Goal: Complete application form

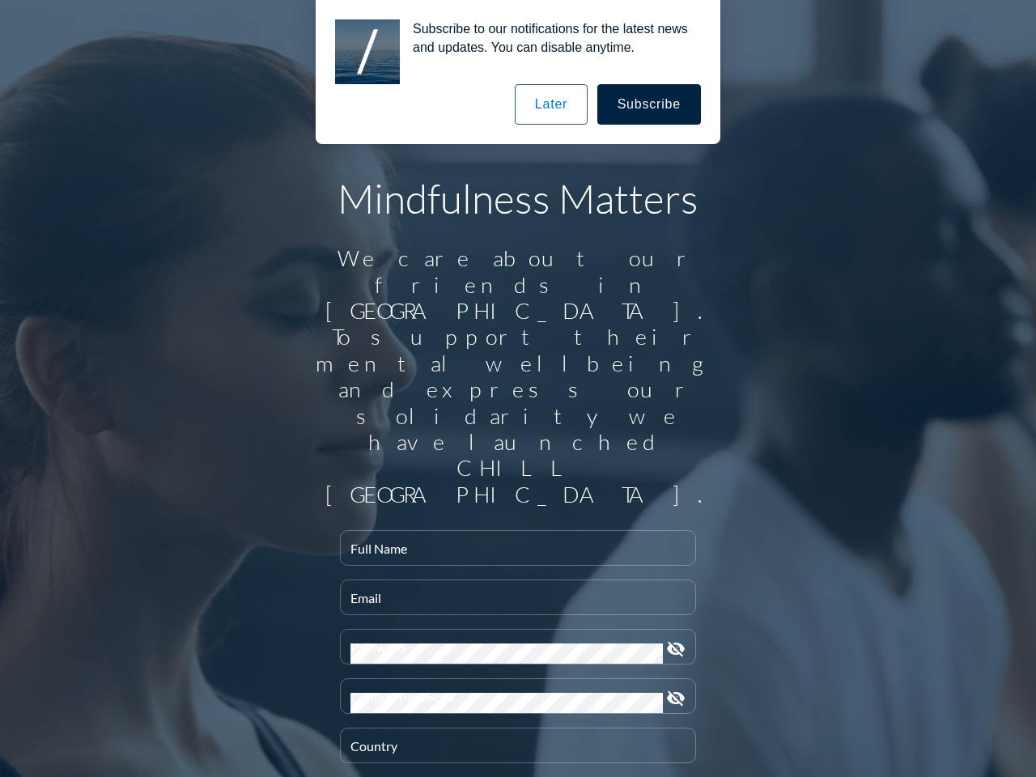
click at [511, 544] on input "Full Name" at bounding box center [517, 554] width 335 height 20
click at [511, 594] on input "Email" at bounding box center [517, 604] width 335 height 20
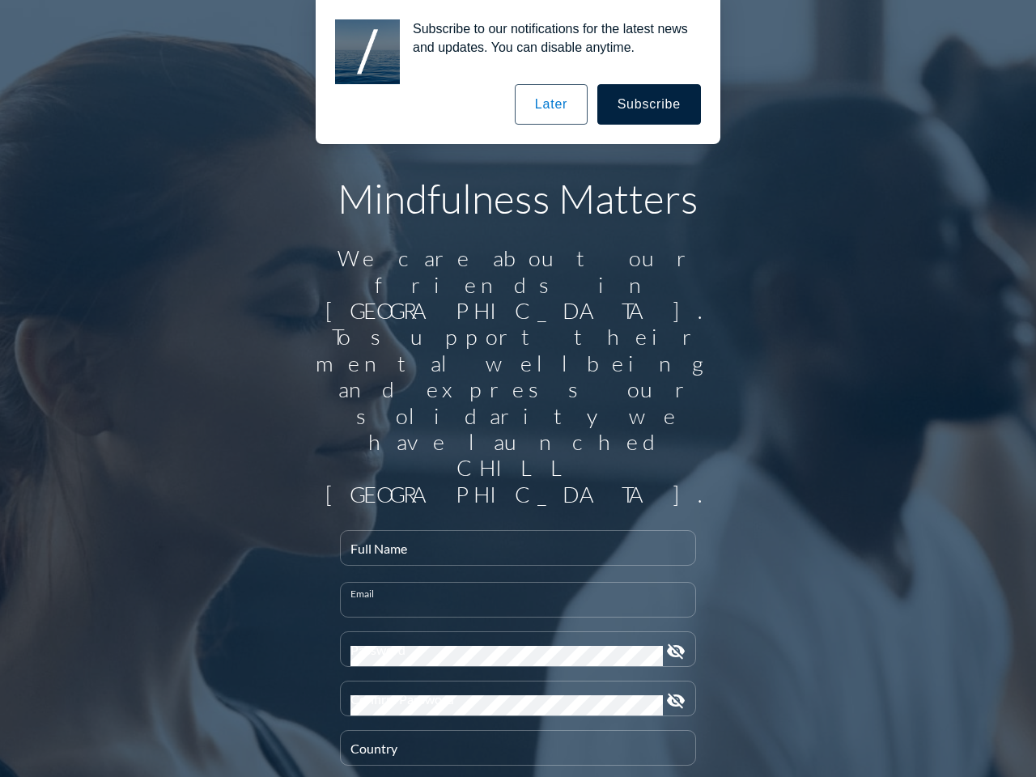
click at [511, 632] on div "Password" at bounding box center [506, 649] width 312 height 34
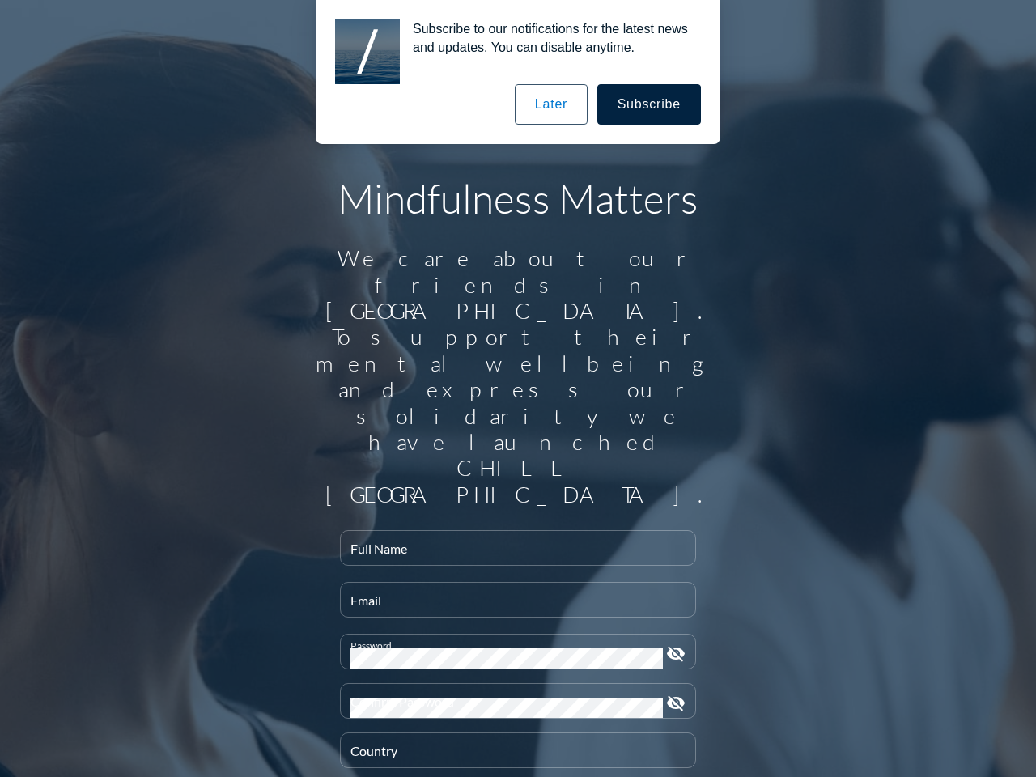
click at [669, 644] on icon "visibility_off" at bounding box center [675, 653] width 19 height 19
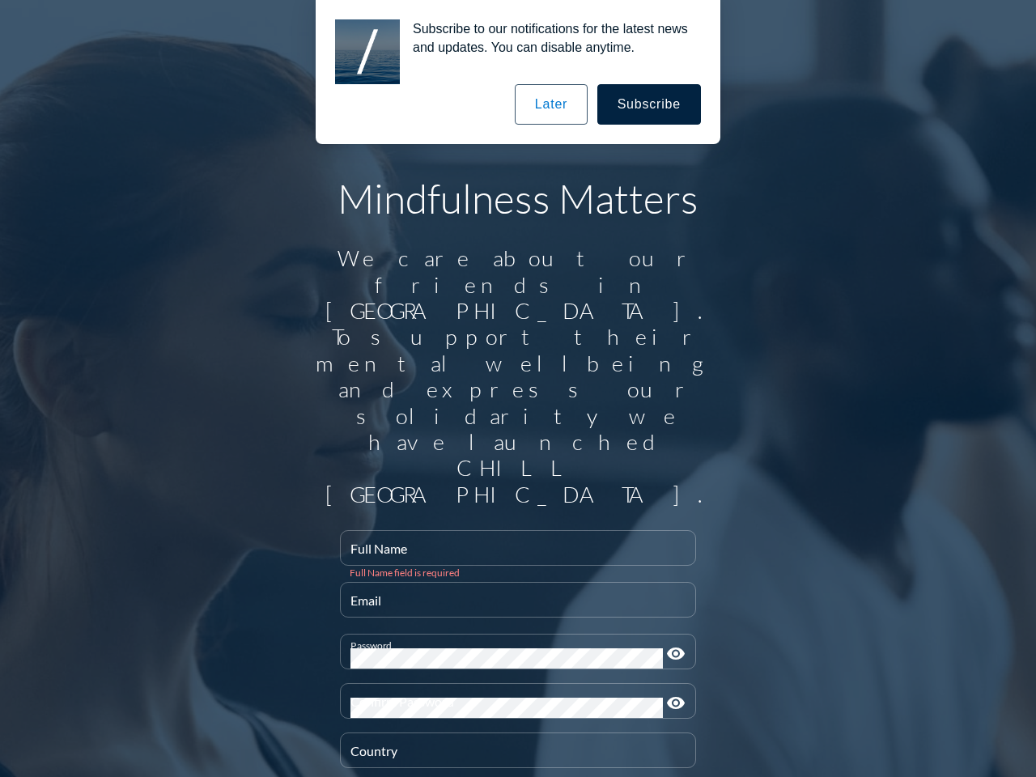
click at [511, 684] on div "Confirm Password" at bounding box center [506, 701] width 312 height 34
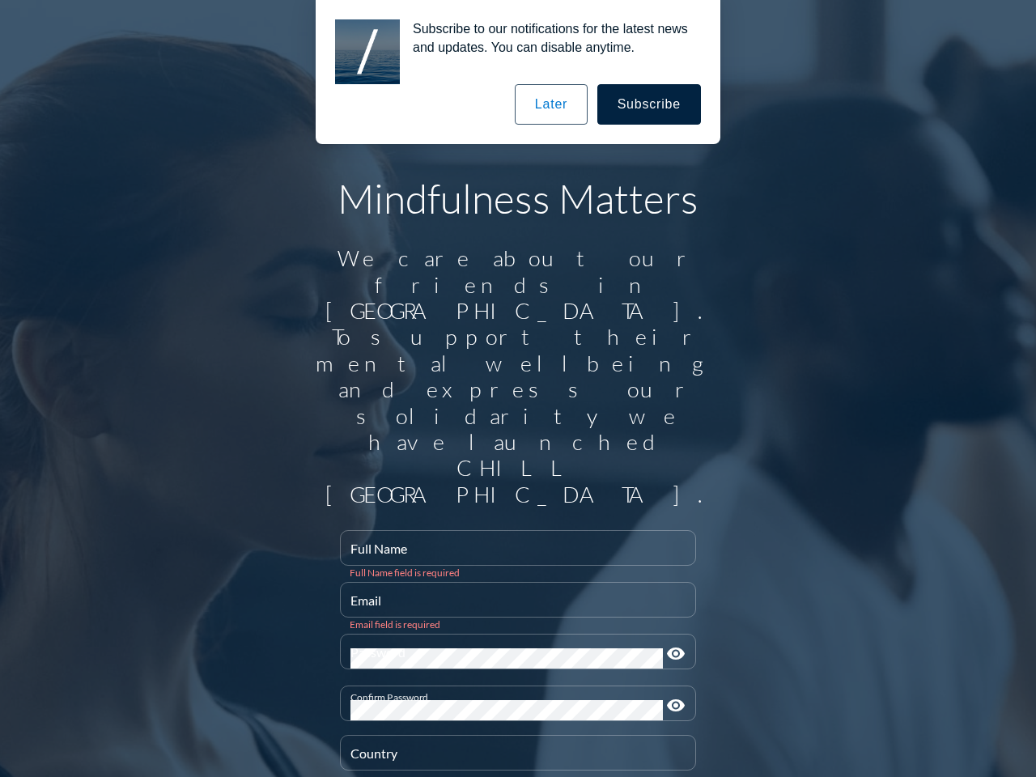
click at [669, 696] on icon "visibility" at bounding box center [675, 705] width 19 height 19
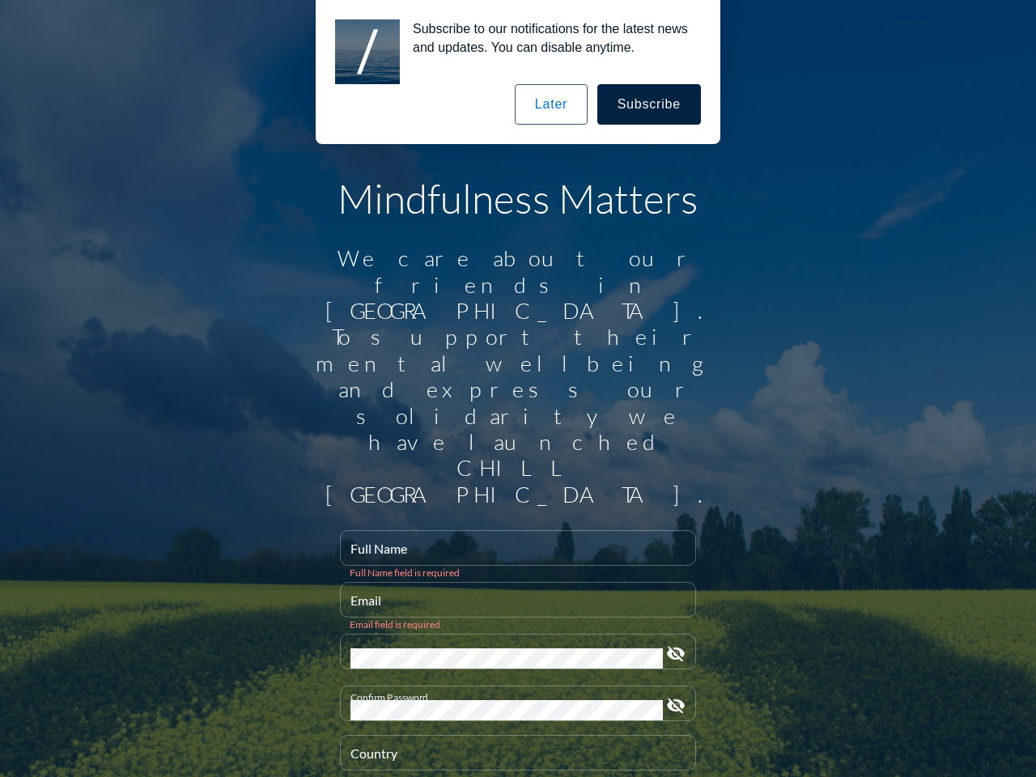
click at [511, 735] on div "Country" at bounding box center [517, 752] width 335 height 34
click at [650, 104] on button "Subscribe" at bounding box center [649, 104] width 104 height 40
